Goal: Task Accomplishment & Management: Use online tool/utility

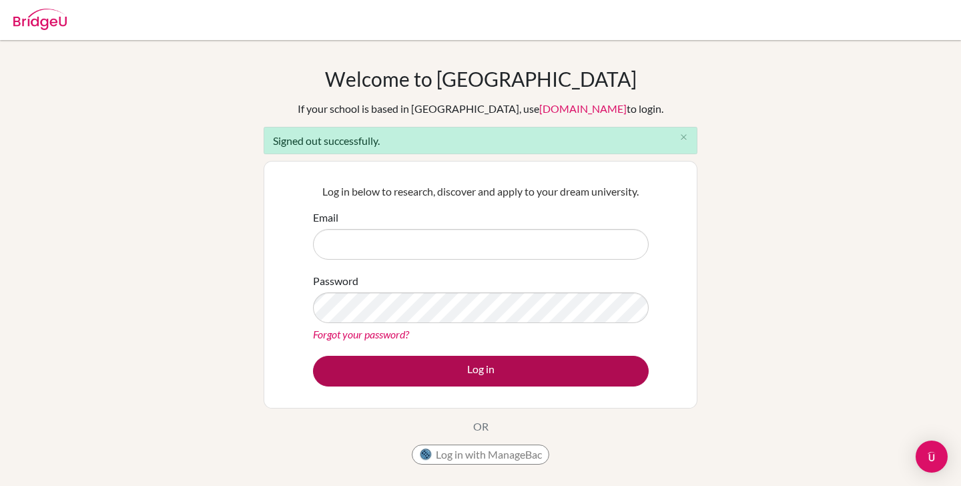
type input "ejona@bridge-u.com"
click at [469, 363] on button "Log in" at bounding box center [481, 371] width 336 height 31
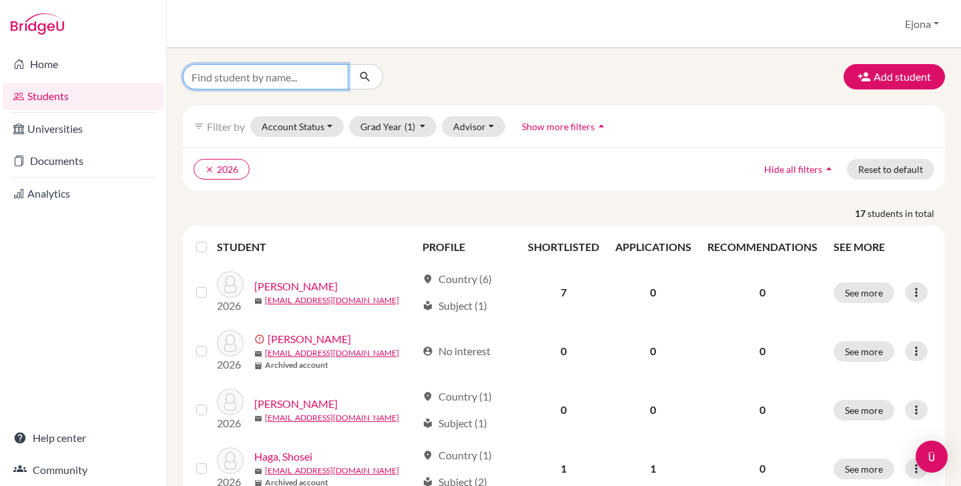
click at [269, 78] on input "Find student by name..." at bounding box center [266, 76] width 166 height 25
type input "test"
click button "submit" at bounding box center [365, 76] width 35 height 25
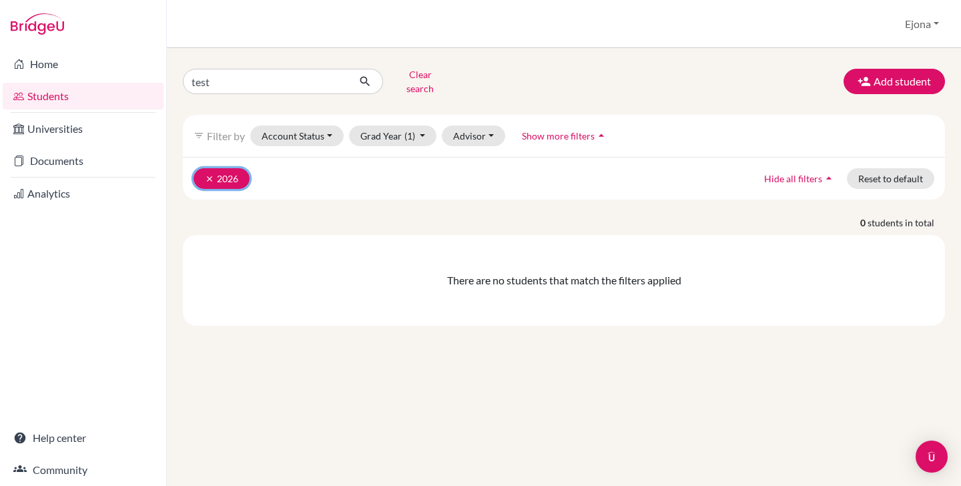
click at [202, 168] on button "clear 2026" at bounding box center [222, 178] width 56 height 21
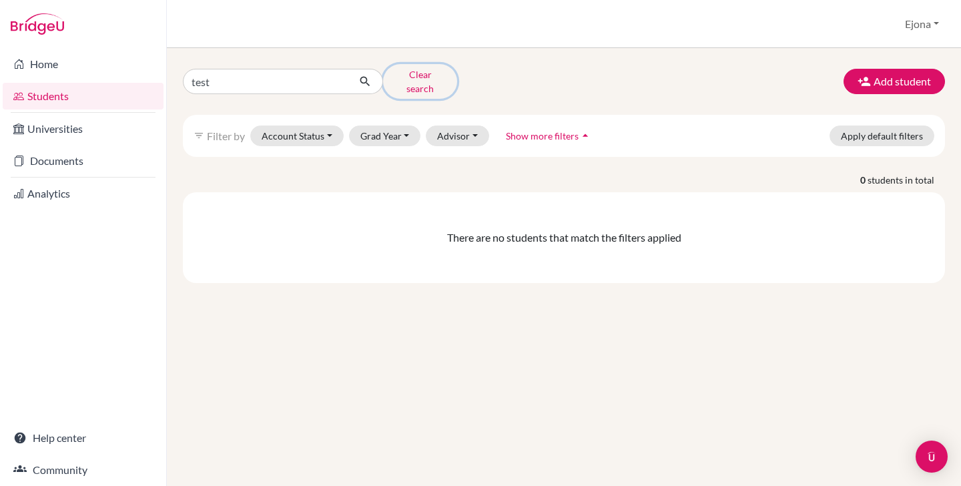
click at [432, 78] on button "Clear search" at bounding box center [420, 81] width 74 height 35
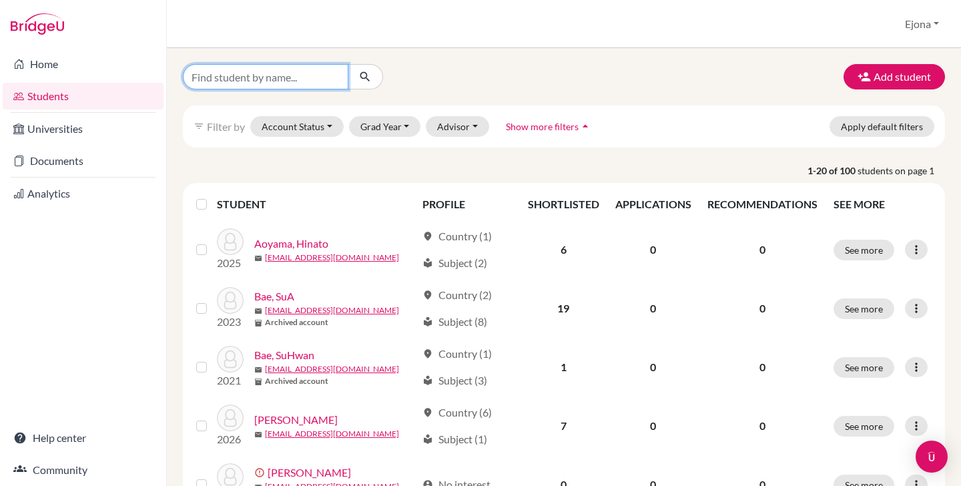
click at [297, 73] on input "Find student by name..." at bounding box center [266, 76] width 166 height 25
type input "lara"
click button "submit" at bounding box center [365, 76] width 35 height 25
